Goal: Use online tool/utility: Use online tool/utility

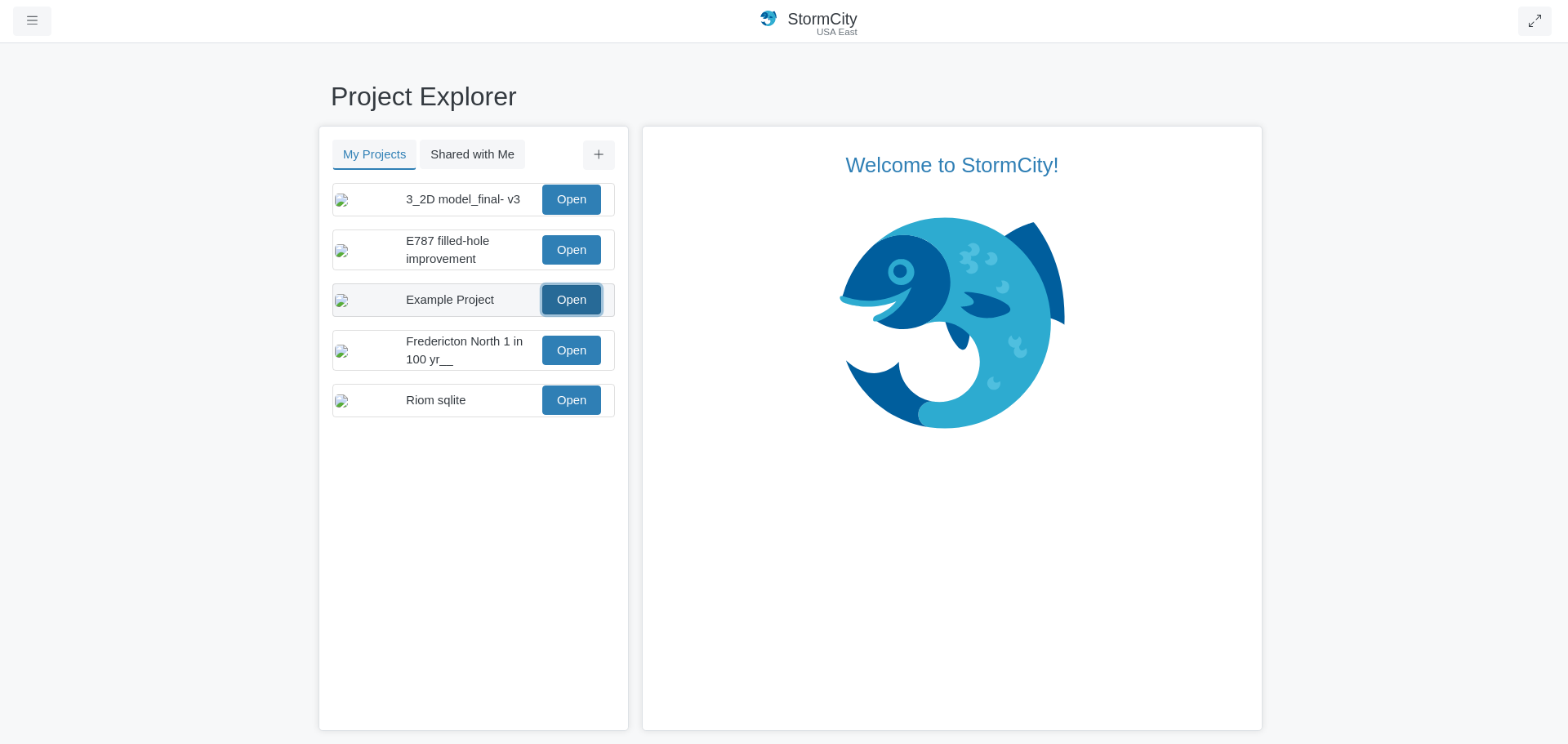
click at [559, 314] on link "Open" at bounding box center [572, 300] width 59 height 29
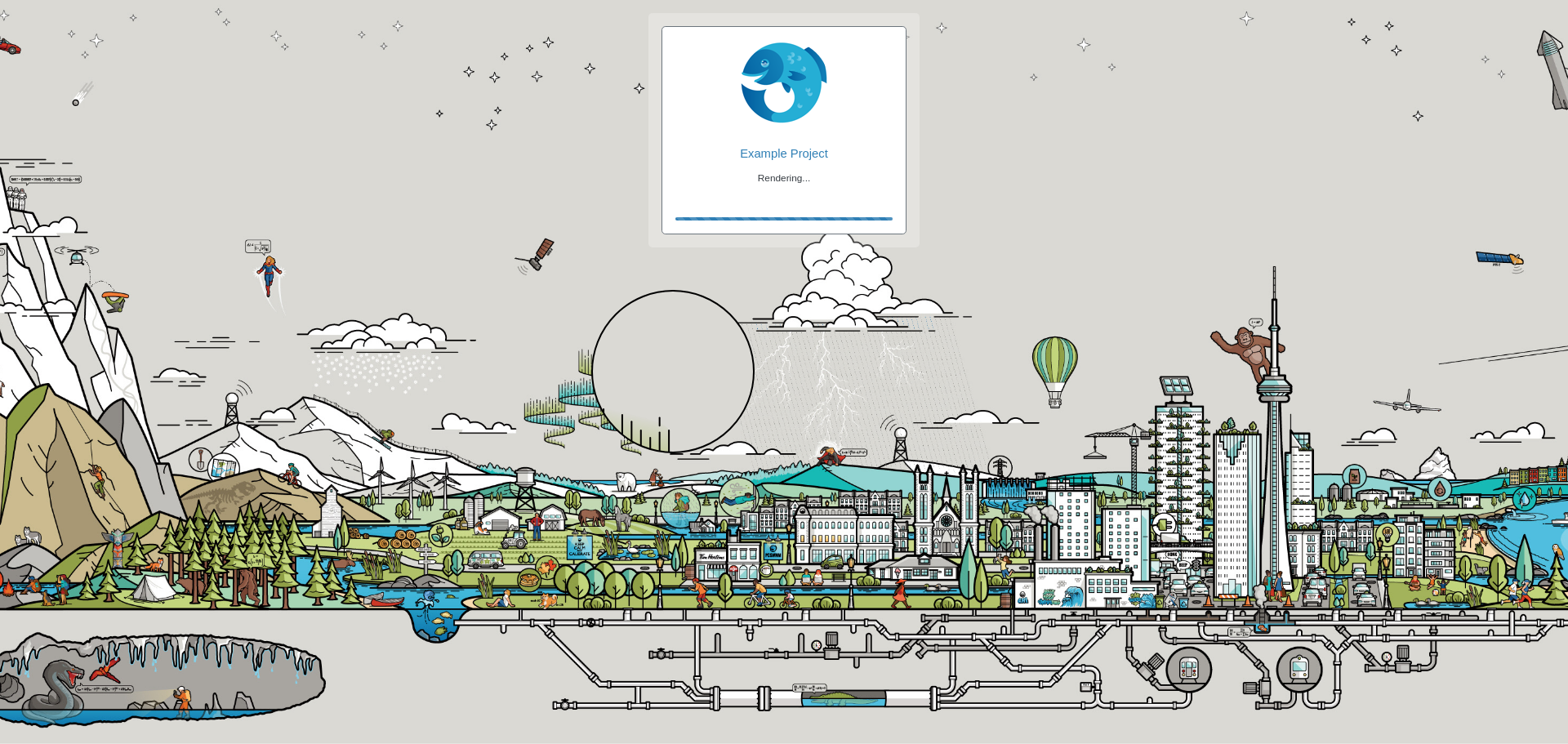
checkbox input "true"
checkbox input "false"
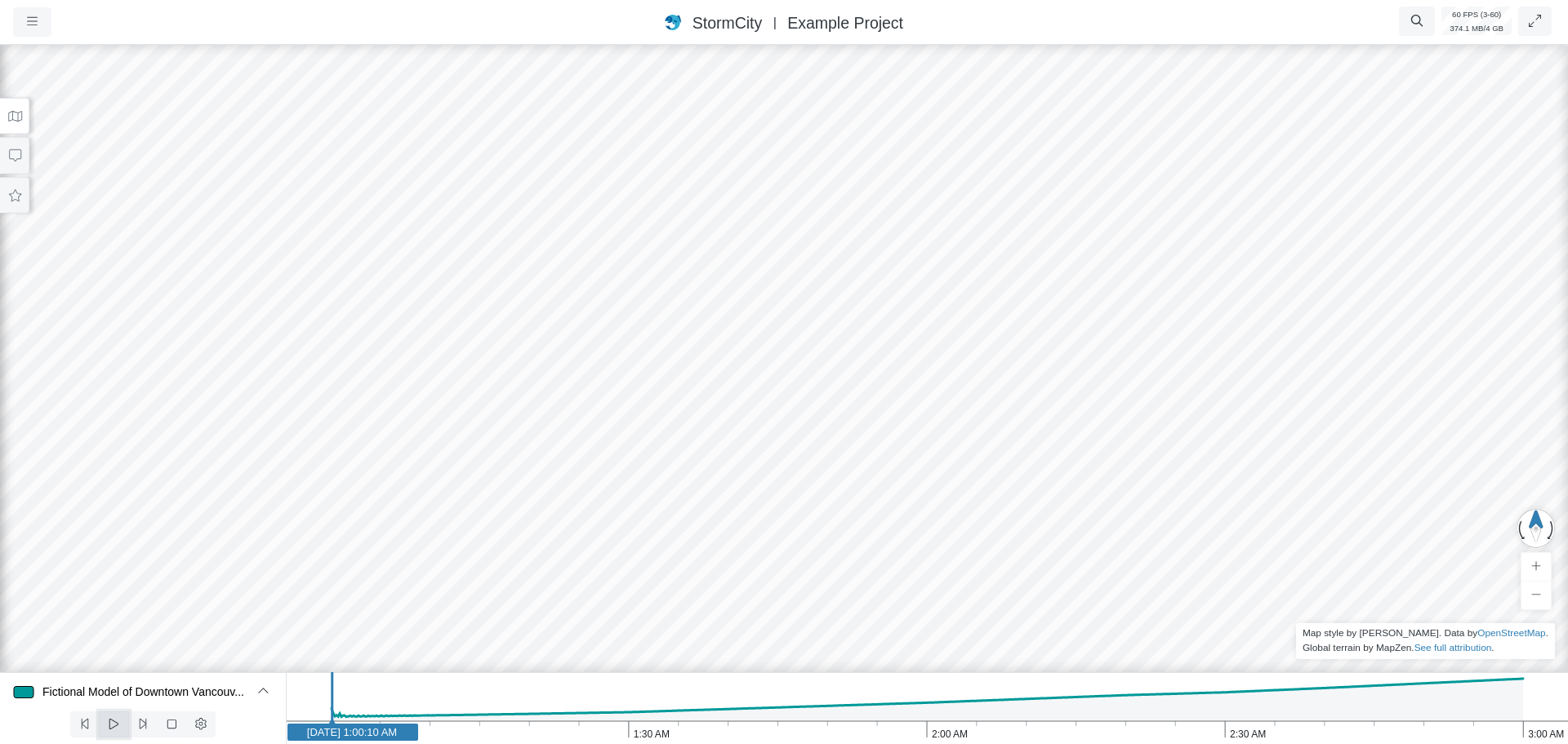
click at [116, 731] on span at bounding box center [114, 724] width 16 height 13
click at [11, 113] on icon at bounding box center [15, 116] width 14 height 11
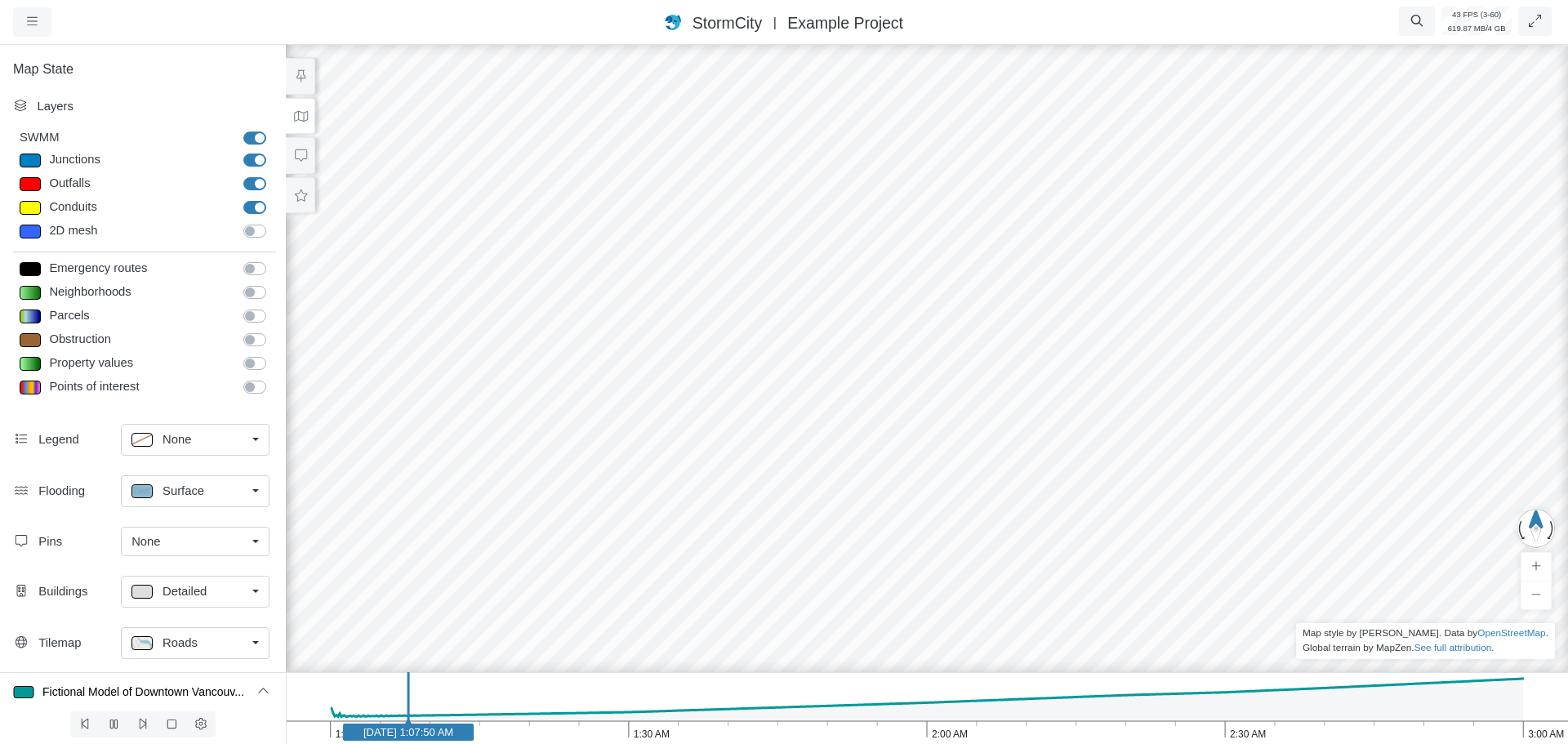
click at [32, 162] on div at bounding box center [30, 160] width 21 height 14
type input "Visible"
checkbox input "true"
select select "CIRCLE"
type input "7"
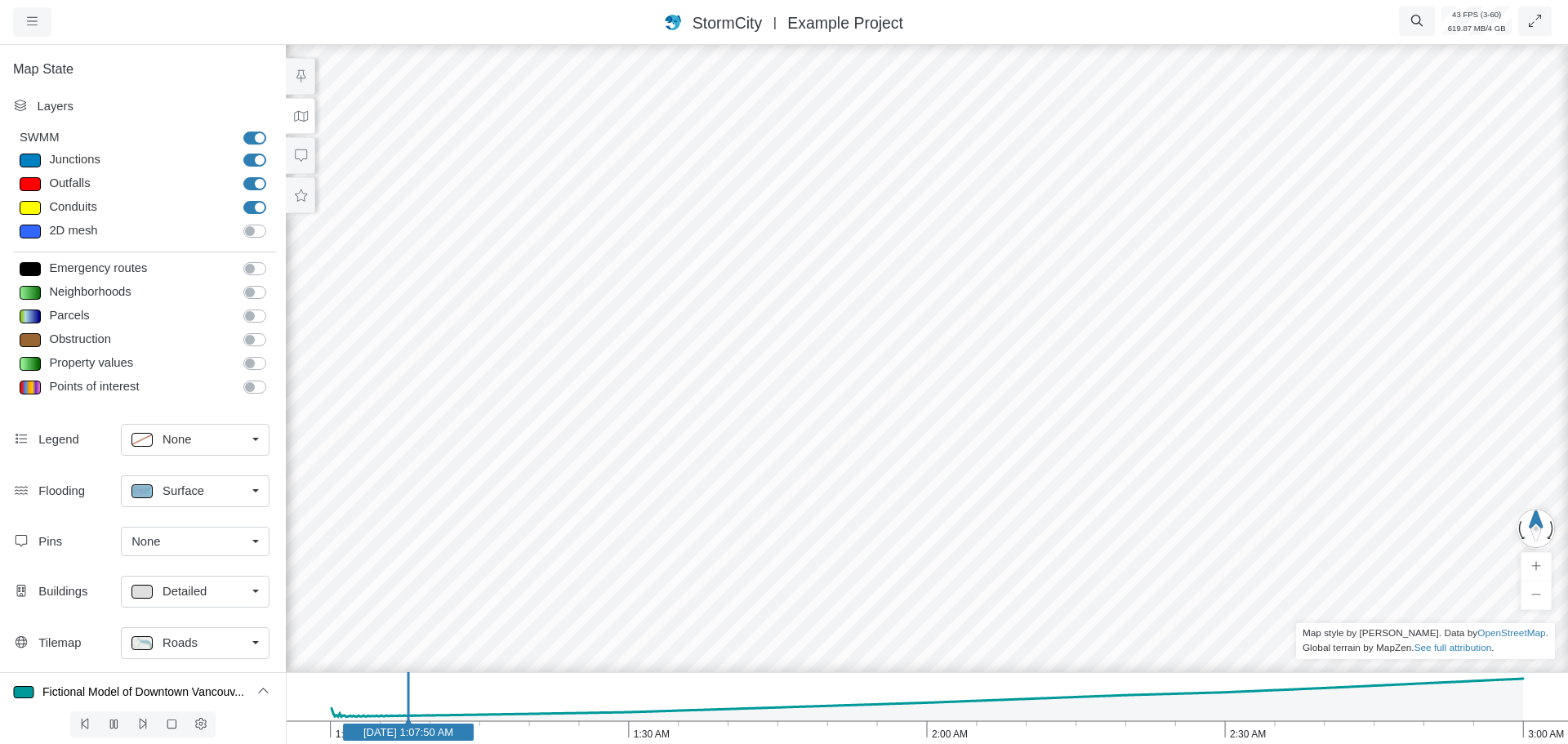
checkbox input "true"
type input "5.5"
type input "0"
type input "7"
type input "5.5"
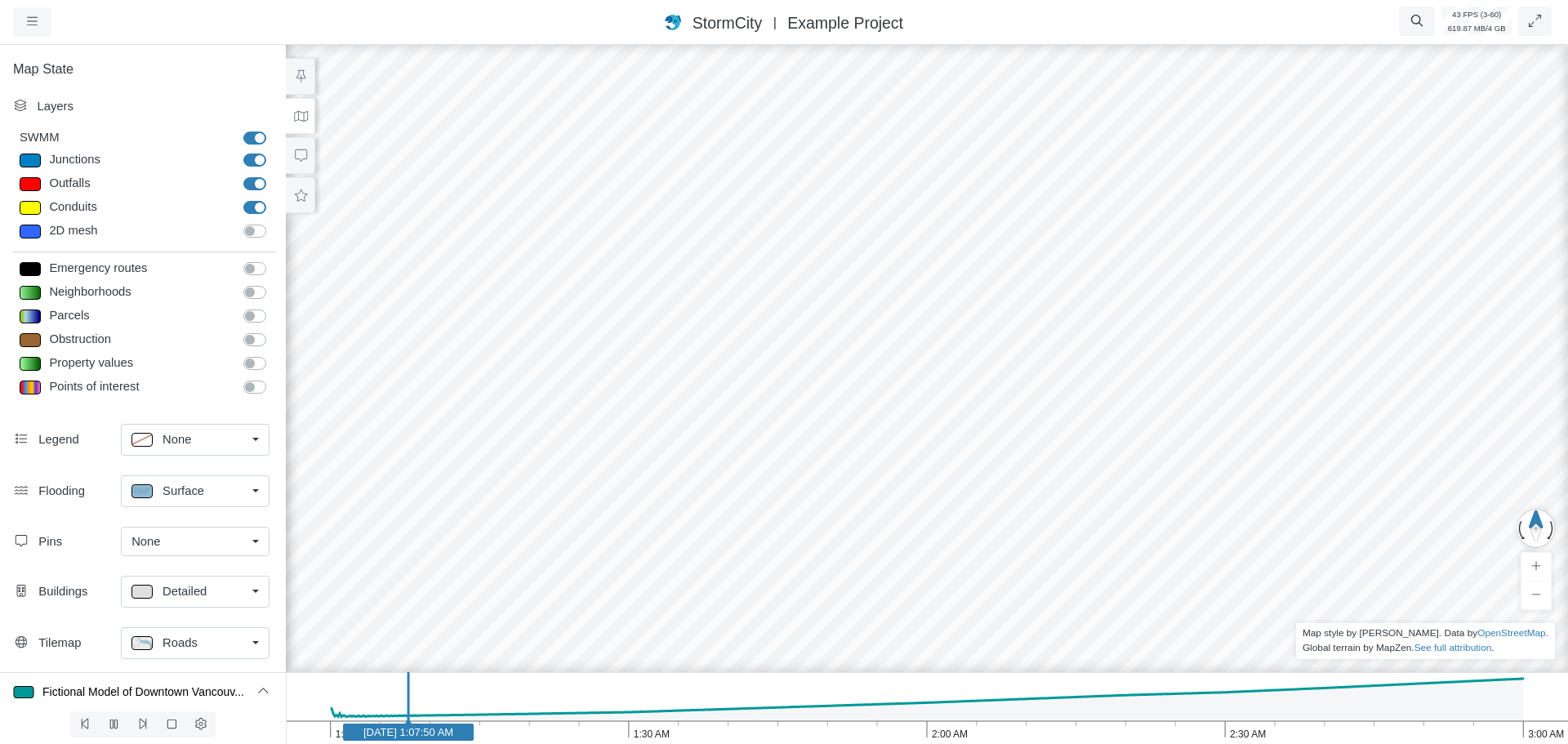
select select "None"
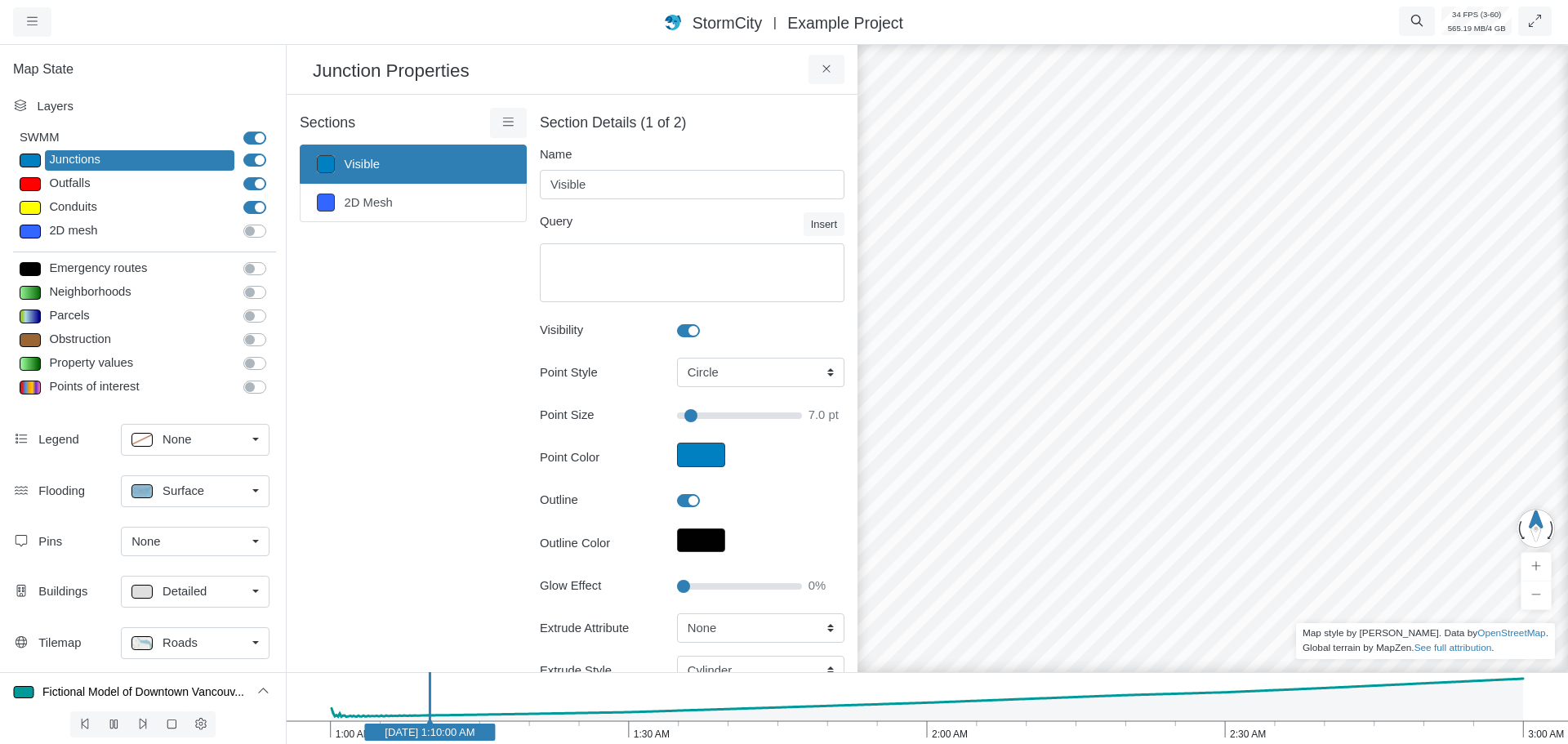
click at [31, 210] on div at bounding box center [30, 207] width 21 height 14
type input "2"
checkbox input "true"
type input "2"
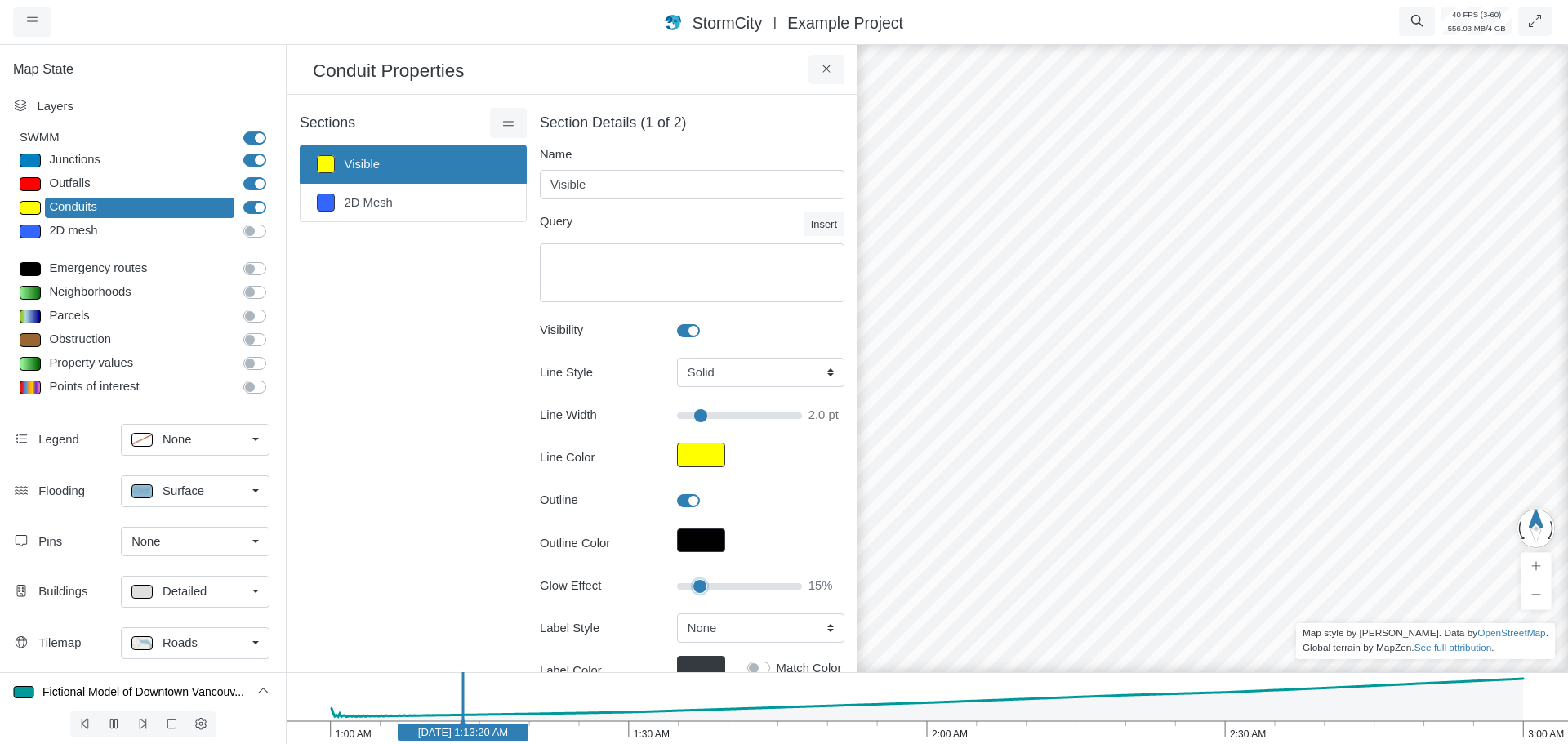
type input "15"
click at [692, 584] on input "Glow Effect" at bounding box center [739, 586] width 125 height 18
type input "2"
type input "30"
click at [713, 585] on input "Glow Effect" at bounding box center [739, 586] width 125 height 18
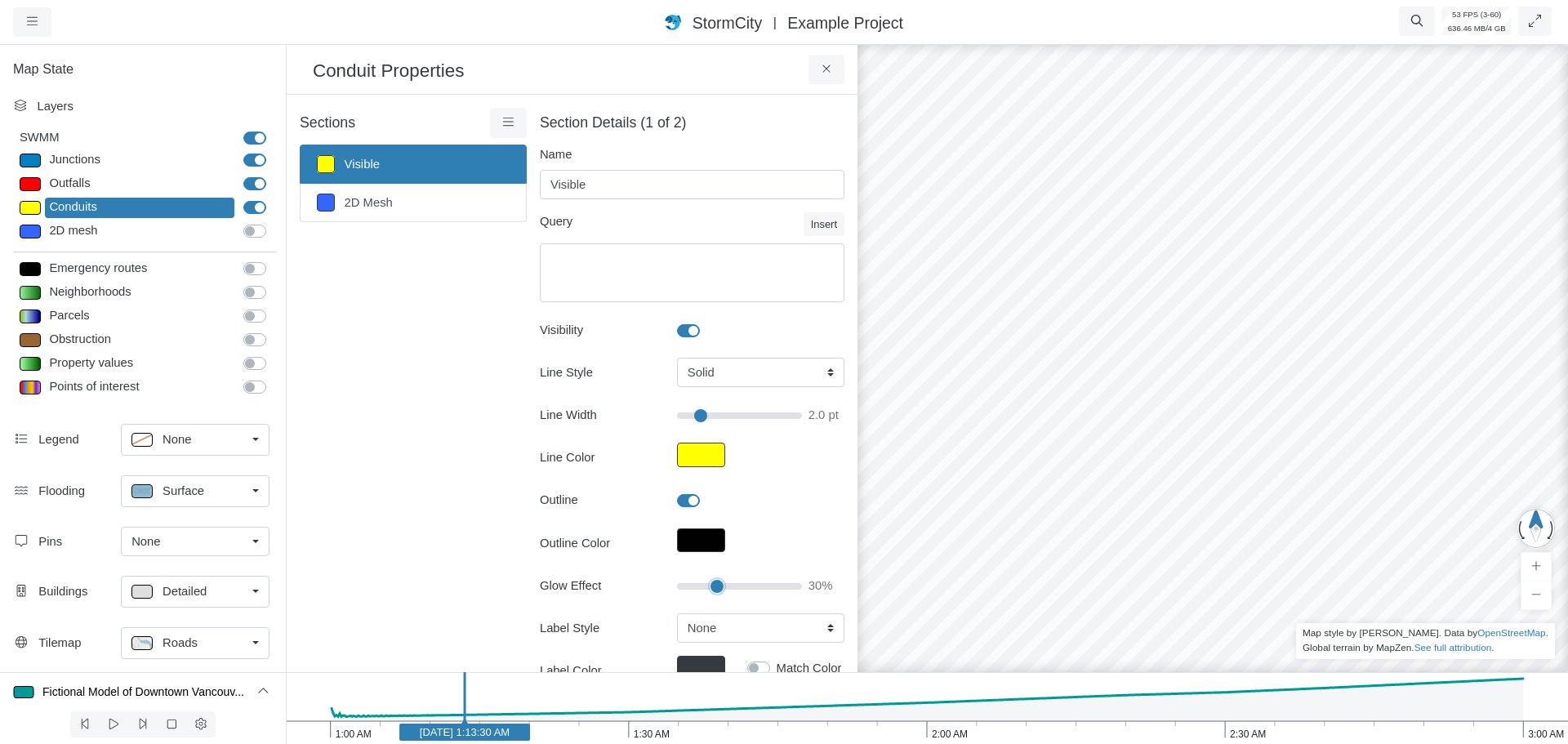
type input "2"
